Goal: Task Accomplishment & Management: Manage account settings

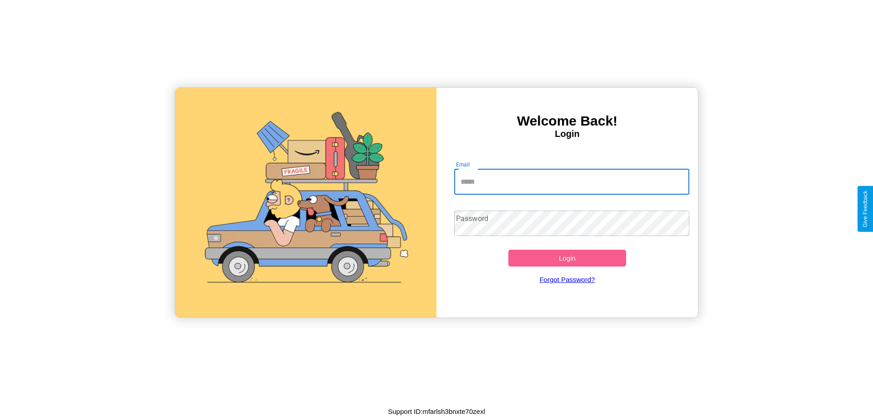
click at [572, 181] on input "Email" at bounding box center [572, 181] width 236 height 25
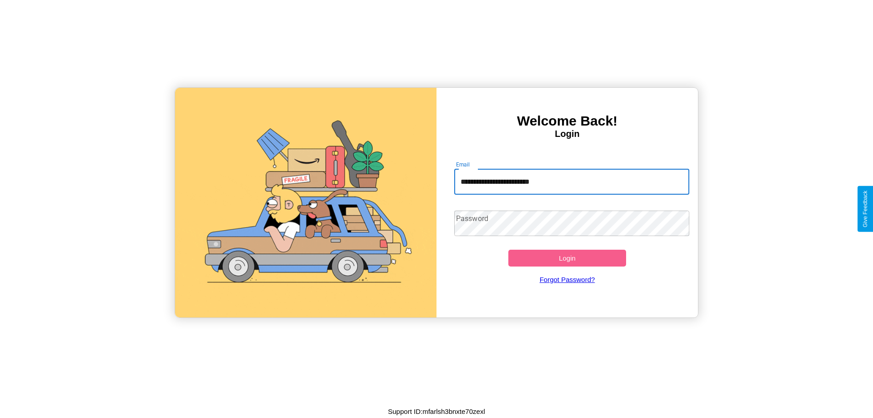
type input "**********"
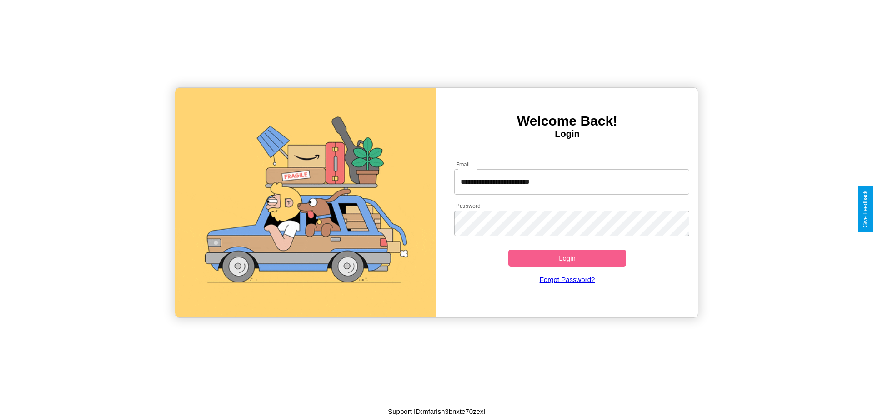
click at [567, 258] on button "Login" at bounding box center [568, 258] width 118 height 17
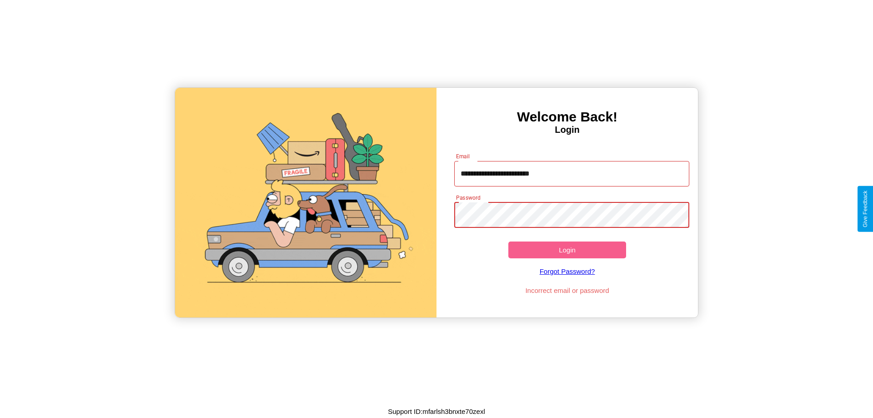
click at [567, 250] on button "Login" at bounding box center [568, 250] width 118 height 17
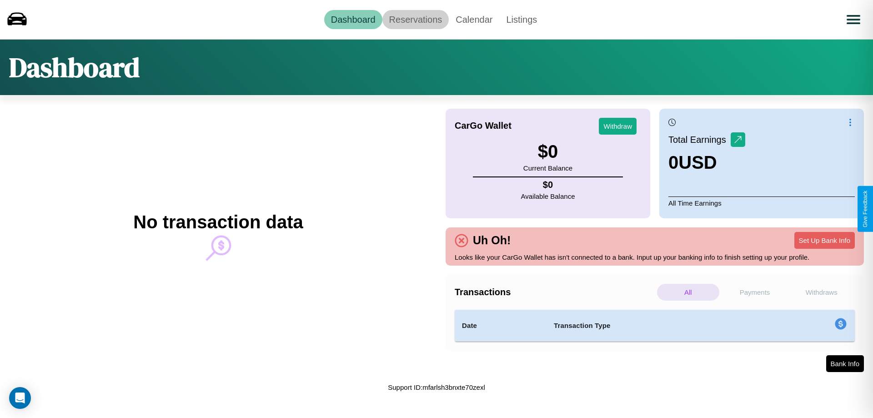
click at [415, 19] on link "Reservations" at bounding box center [416, 19] width 67 height 19
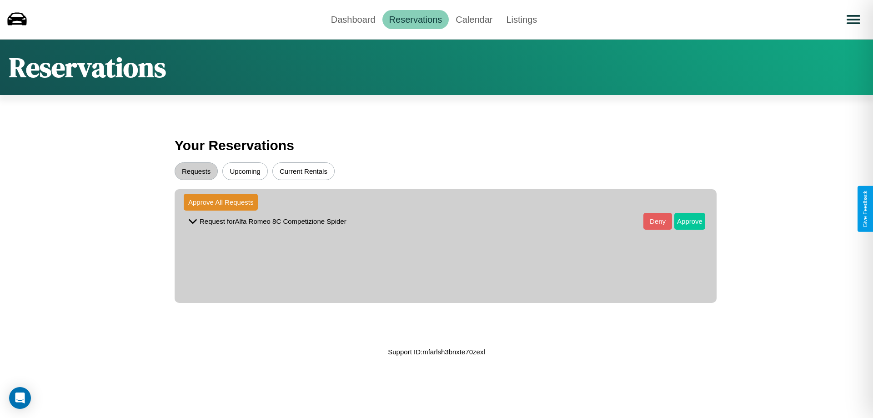
click at [683, 221] on button "Approve" at bounding box center [690, 221] width 31 height 17
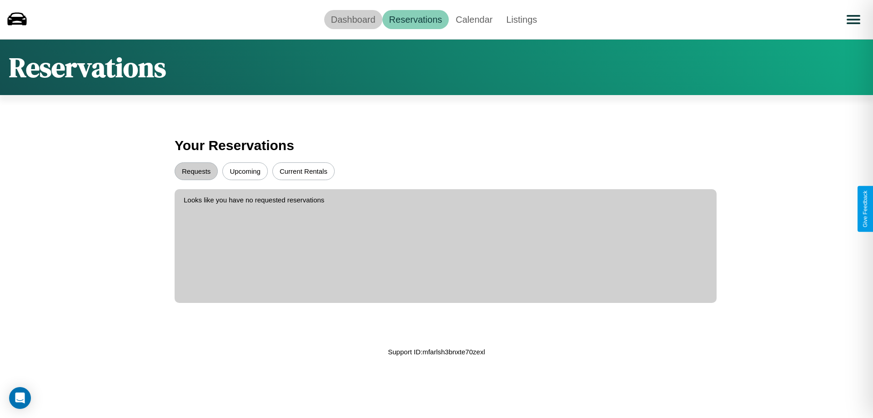
click at [353, 19] on link "Dashboard" at bounding box center [353, 19] width 58 height 19
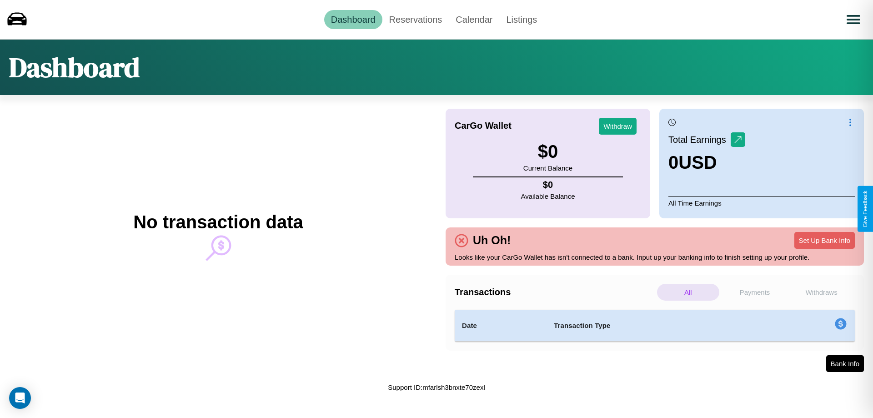
click at [688, 292] on p "All" at bounding box center [688, 292] width 62 height 17
click at [822, 292] on p "Withdraws" at bounding box center [822, 292] width 62 height 17
click at [688, 292] on p "All" at bounding box center [688, 292] width 62 height 17
click at [825, 240] on button "Set Up Bank Info" at bounding box center [825, 240] width 60 height 17
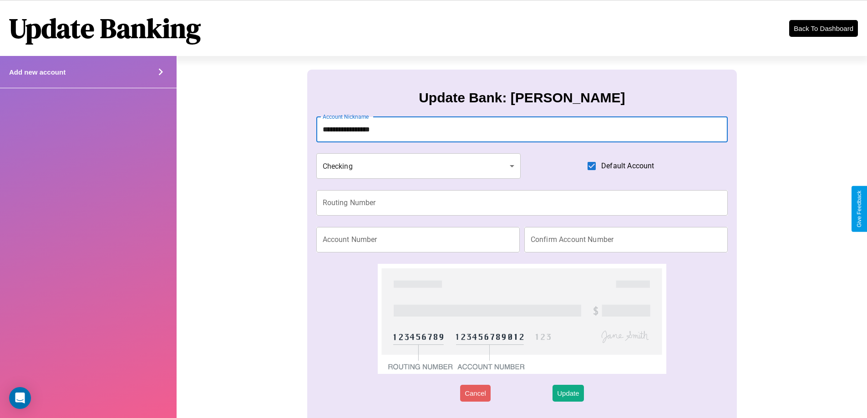
type input "**********"
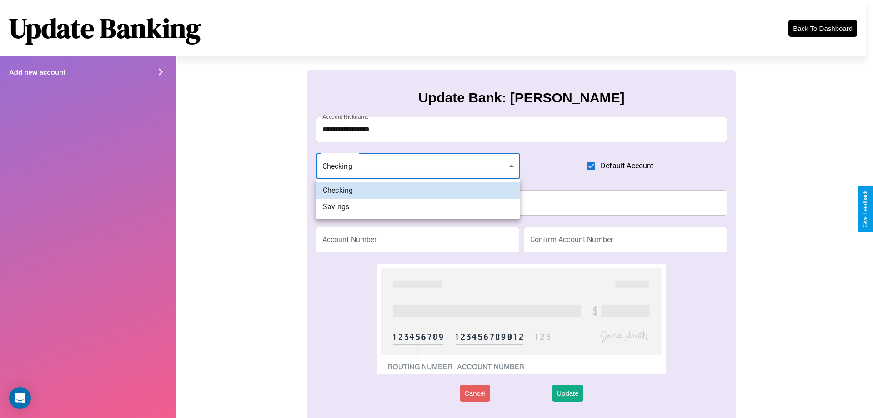
click at [418, 166] on div at bounding box center [436, 209] width 873 height 418
